Goal: Task Accomplishment & Management: Manage account settings

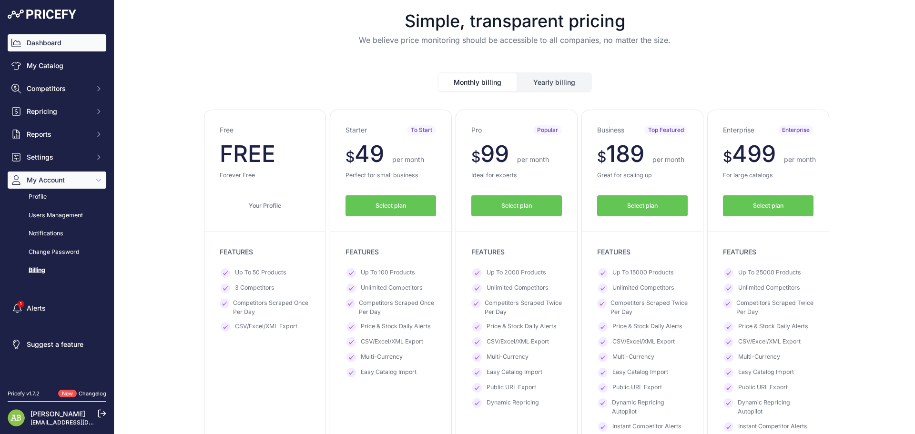
click at [41, 48] on link "Dashboard" at bounding box center [57, 42] width 99 height 17
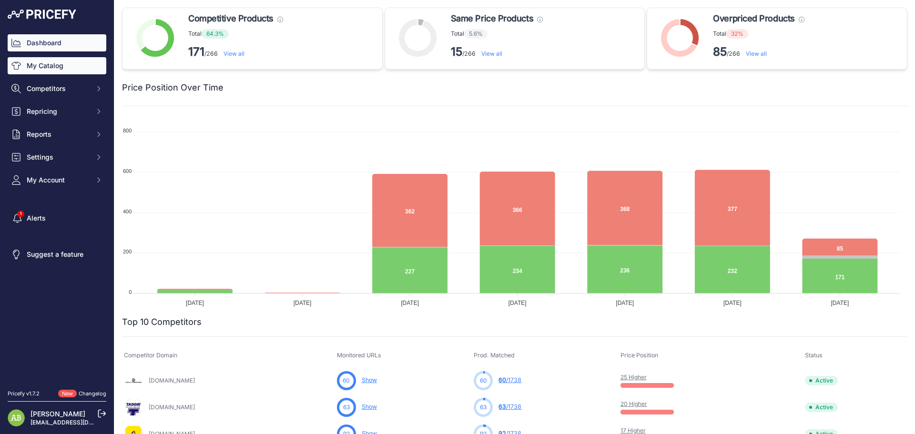
click at [50, 65] on link "My Catalog" at bounding box center [57, 65] width 99 height 17
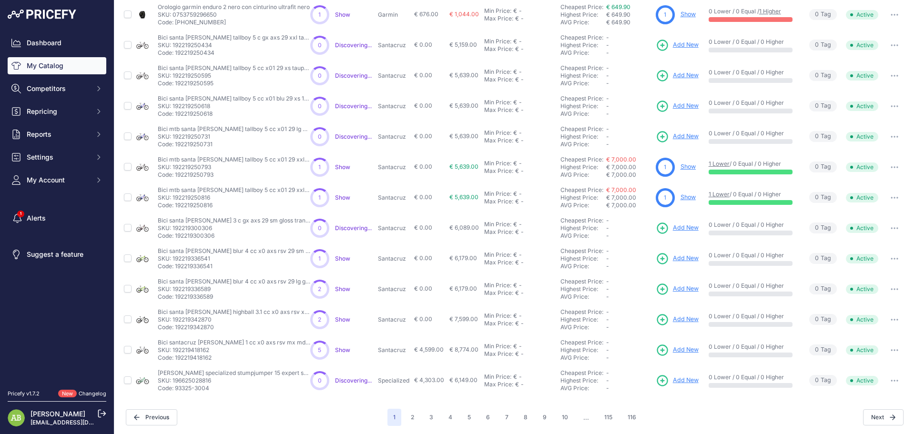
scroll to position [164, 0]
click at [406, 421] on button "2" at bounding box center [412, 416] width 15 height 17
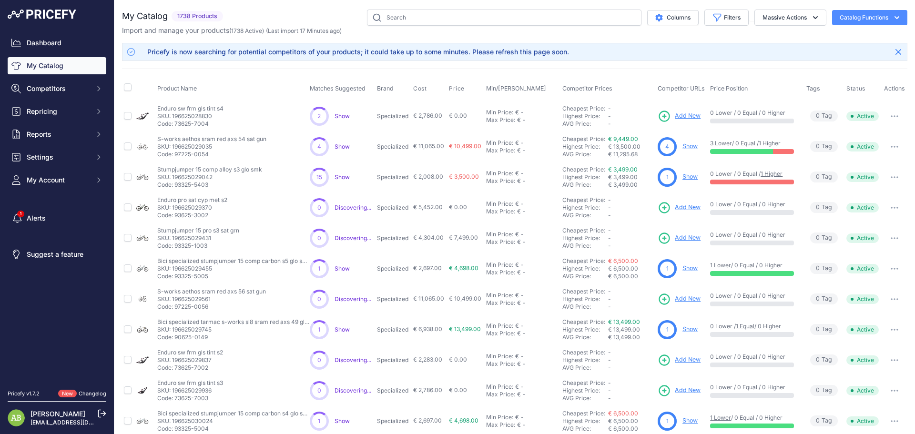
click at [685, 145] on link "Show" at bounding box center [690, 146] width 15 height 7
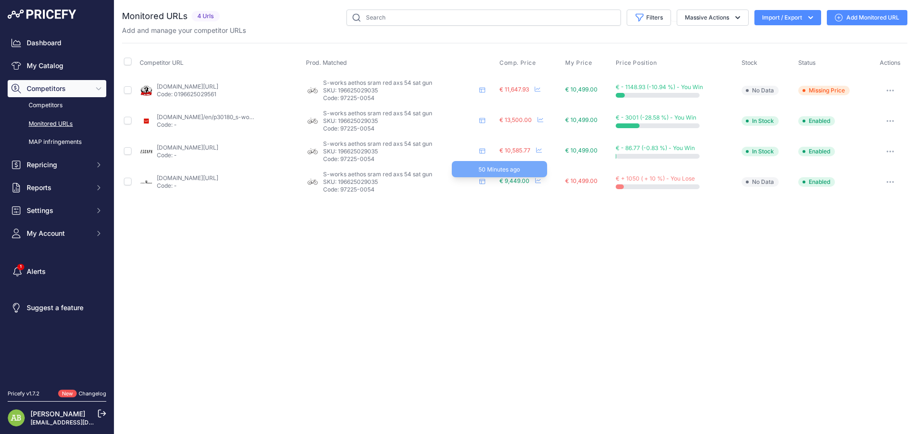
click at [505, 181] on span "€ 9,449.00" at bounding box center [515, 180] width 30 height 7
click at [379, 180] on p "SKU: 196625029035" at bounding box center [399, 182] width 153 height 8
click at [482, 181] on icon at bounding box center [483, 181] width 6 height 5
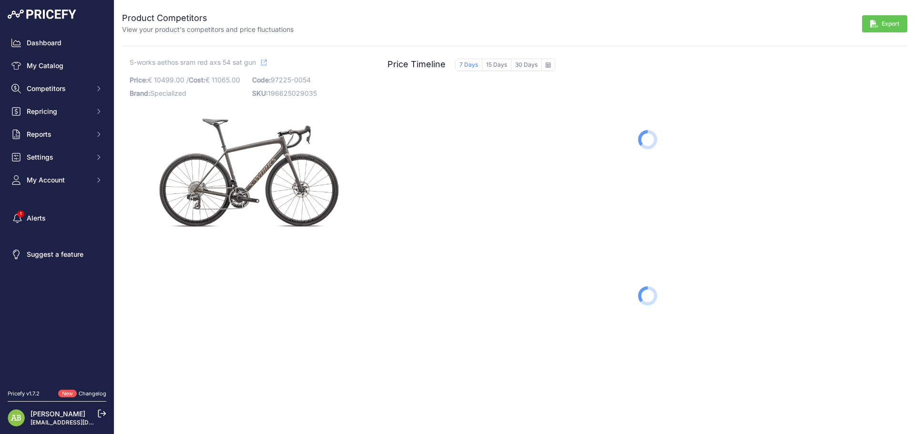
click at [266, 63] on icon at bounding box center [264, 63] width 6 height 6
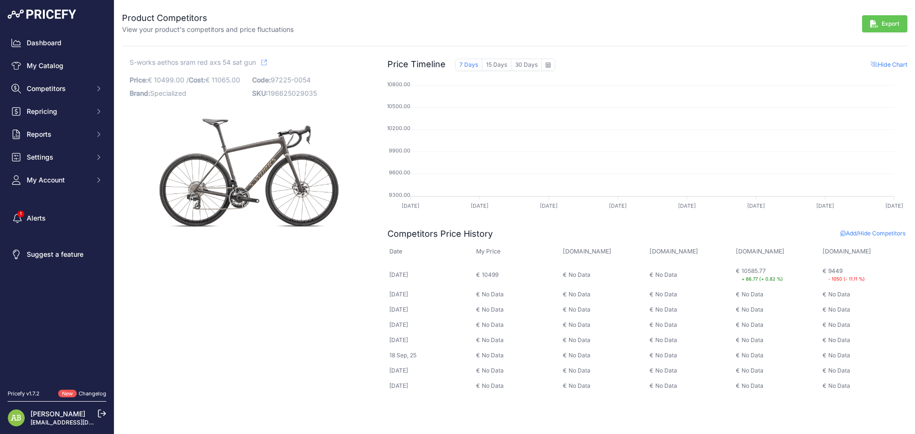
click at [840, 251] on p "ciclidrigani.it" at bounding box center [861, 251] width 76 height 9
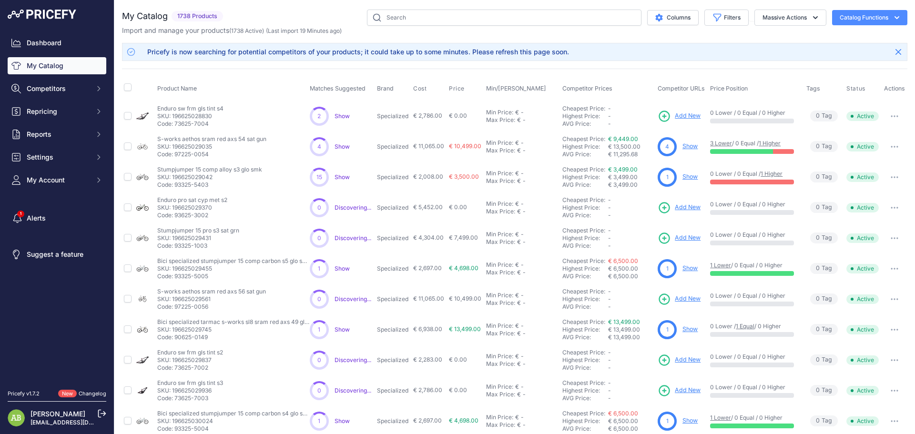
click at [782, 152] on div at bounding box center [783, 151] width 21 height 5
click at [774, 173] on link "1 Higher" at bounding box center [772, 173] width 22 height 7
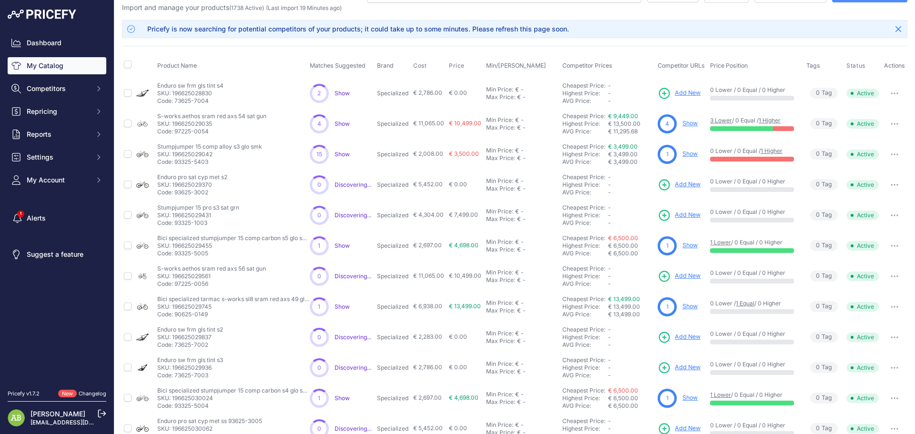
scroll to position [21, 0]
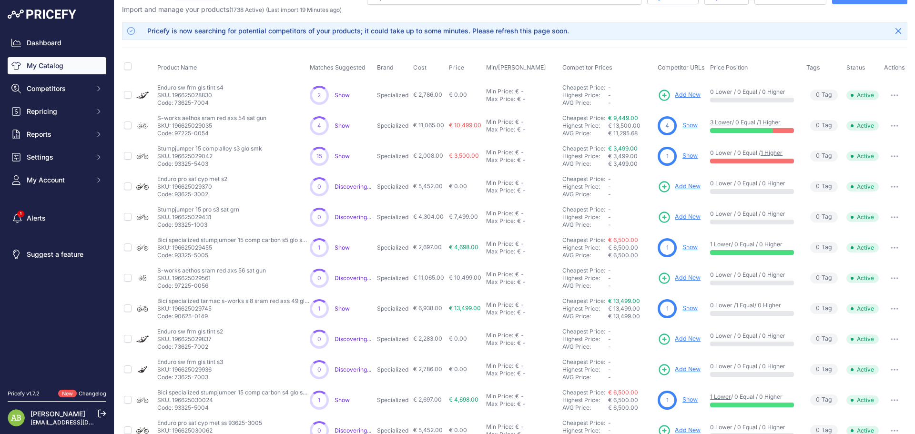
click at [683, 125] on link "Show" at bounding box center [690, 125] width 15 height 7
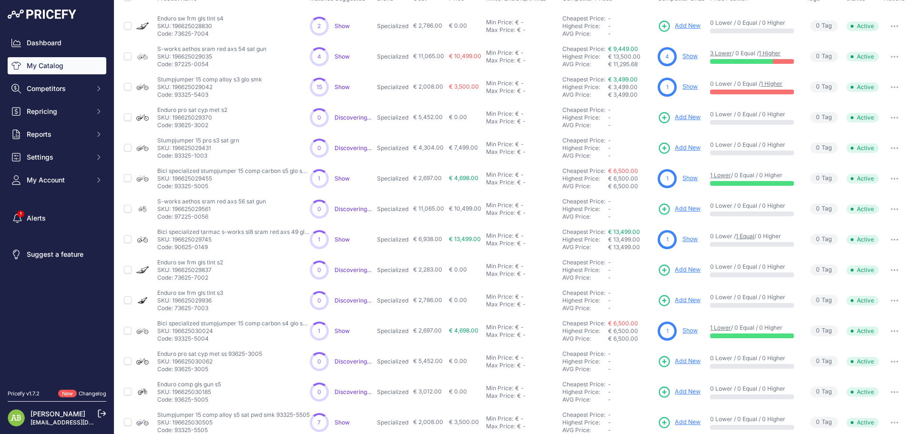
scroll to position [164, 0]
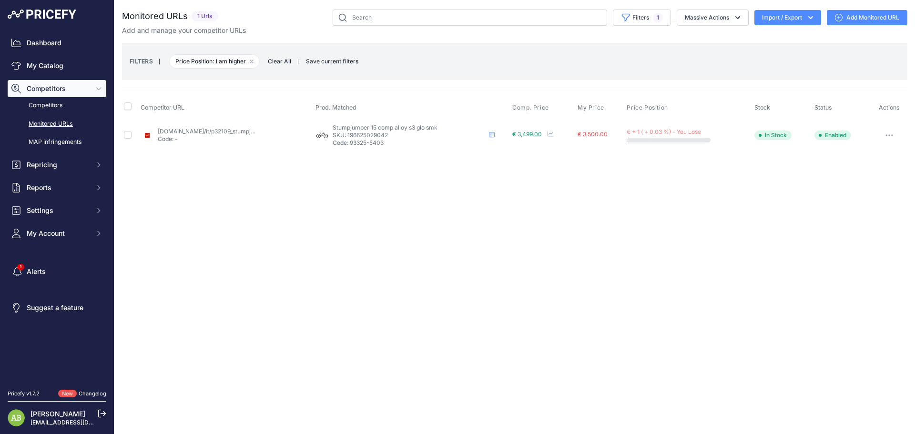
click at [192, 133] on link "theflow.bike/it/p32109_stumpjumper_15_comp_alloy?prirule_jdsnikfkfjsd=9322" at bounding box center [269, 131] width 222 height 7
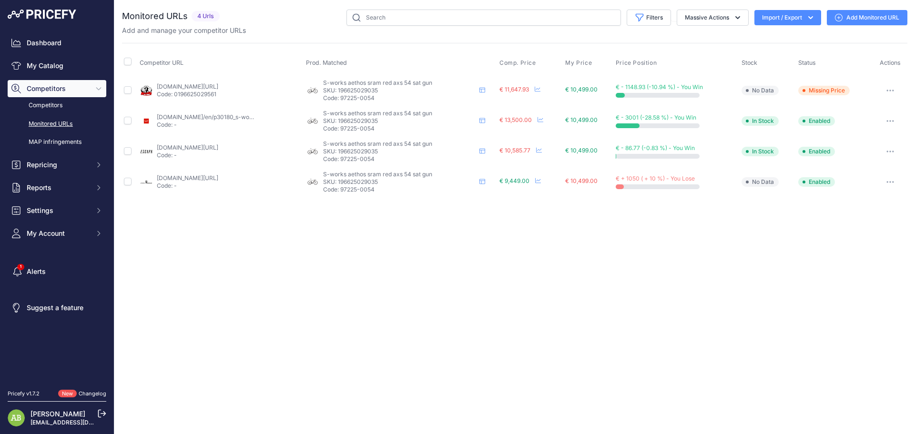
click at [196, 179] on link "[DOMAIN_NAME][URL]" at bounding box center [188, 177] width 62 height 7
